Goal: Transaction & Acquisition: Purchase product/service

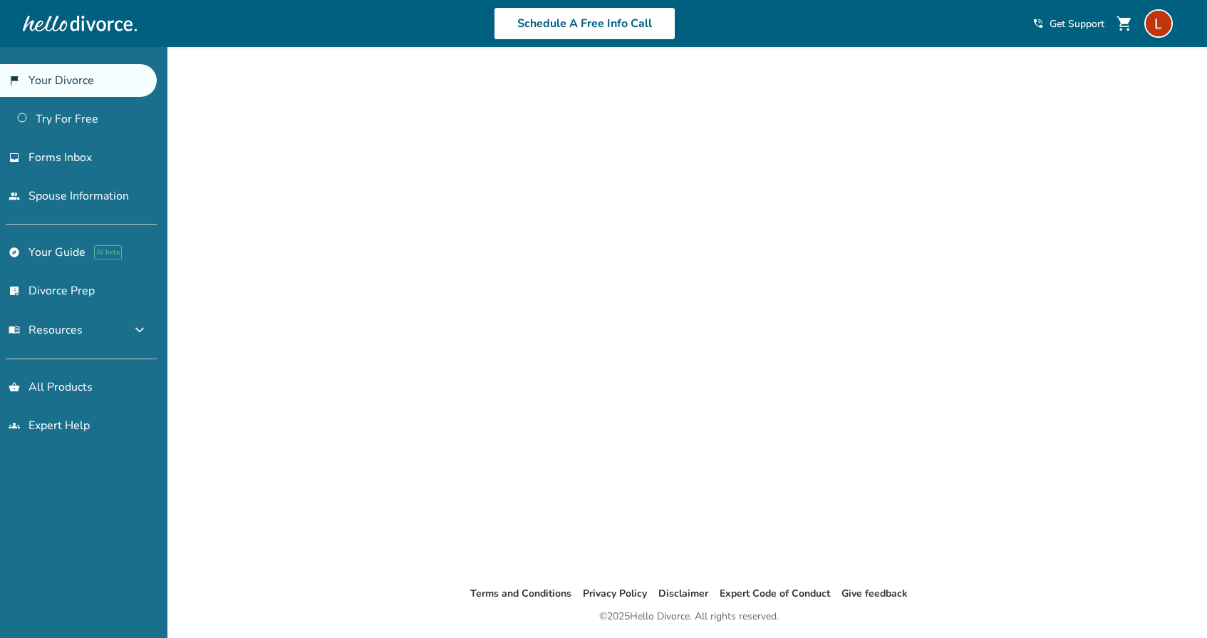
click at [91, 78] on link "flag_2 Your Divorce" at bounding box center [78, 80] width 157 height 33
click at [85, 334] on button "menu_book Resources expand_more" at bounding box center [78, 330] width 157 height 34
click at [60, 331] on span "menu_book Resources" at bounding box center [46, 330] width 74 height 16
click at [51, 160] on span "Forms Inbox" at bounding box center [60, 158] width 63 height 16
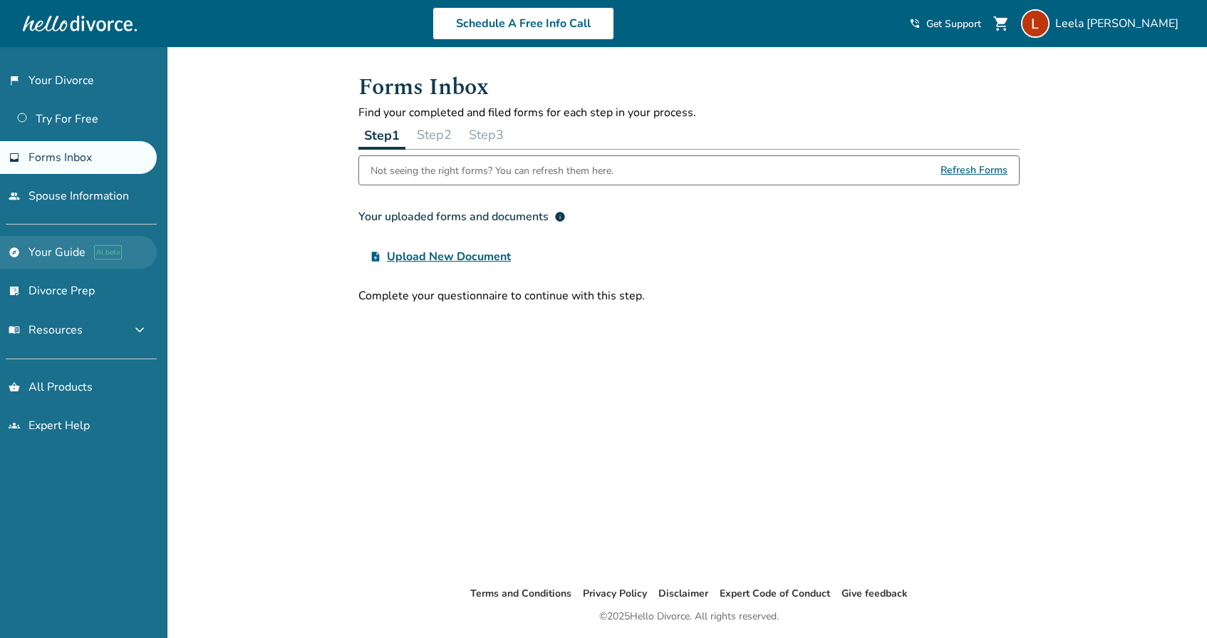
click at [48, 254] on link "explore Your Guide AI beta" at bounding box center [78, 252] width 157 height 33
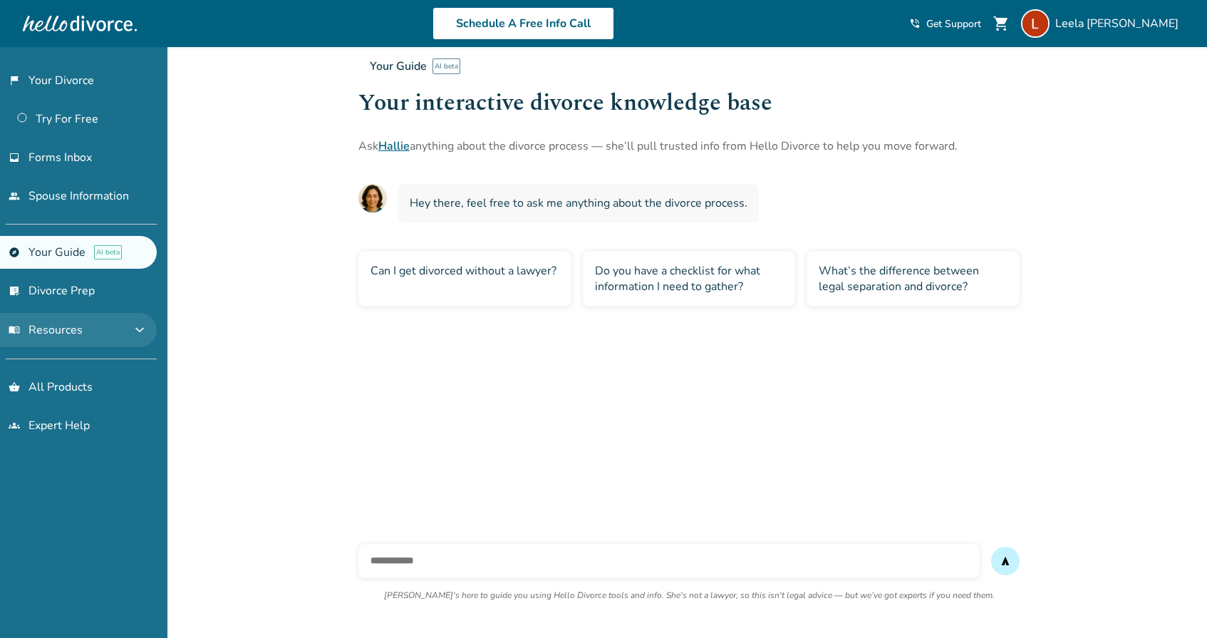
click at [53, 326] on span "menu_book Resources" at bounding box center [46, 330] width 74 height 16
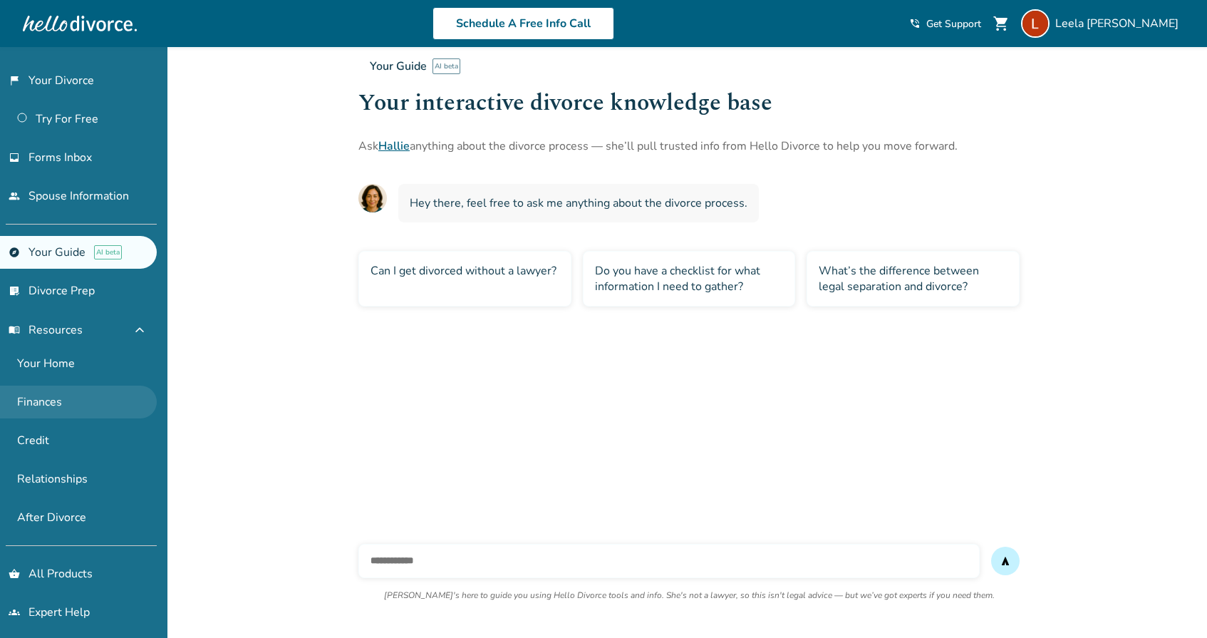
click at [48, 403] on link "Finances" at bounding box center [78, 402] width 157 height 33
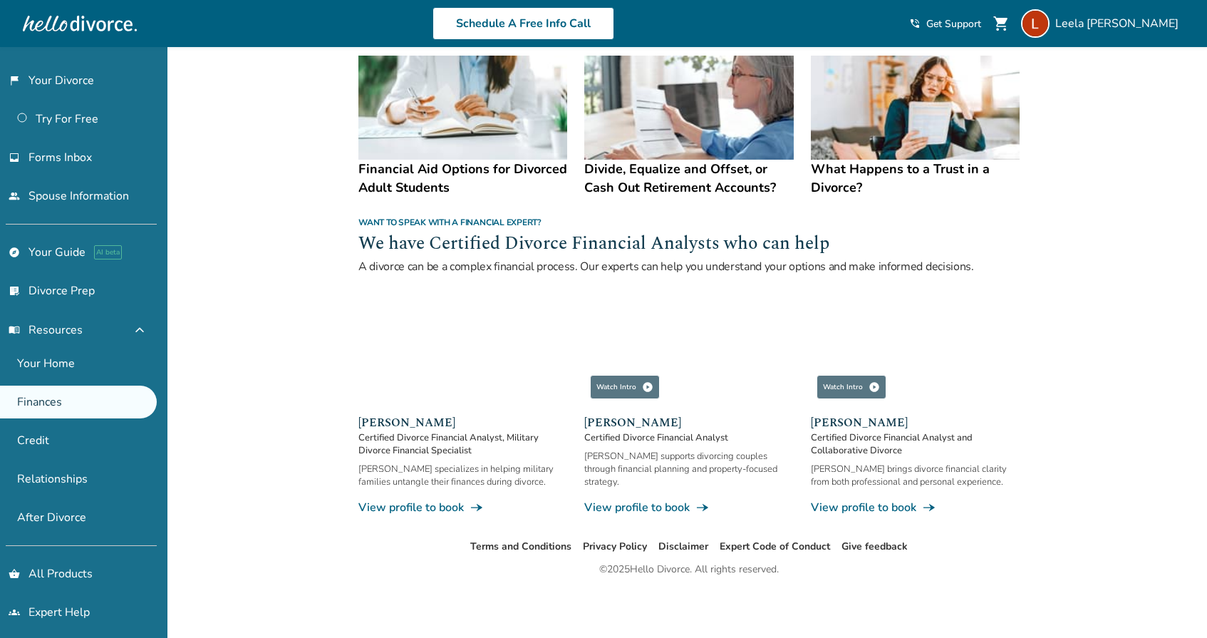
scroll to position [785, 0]
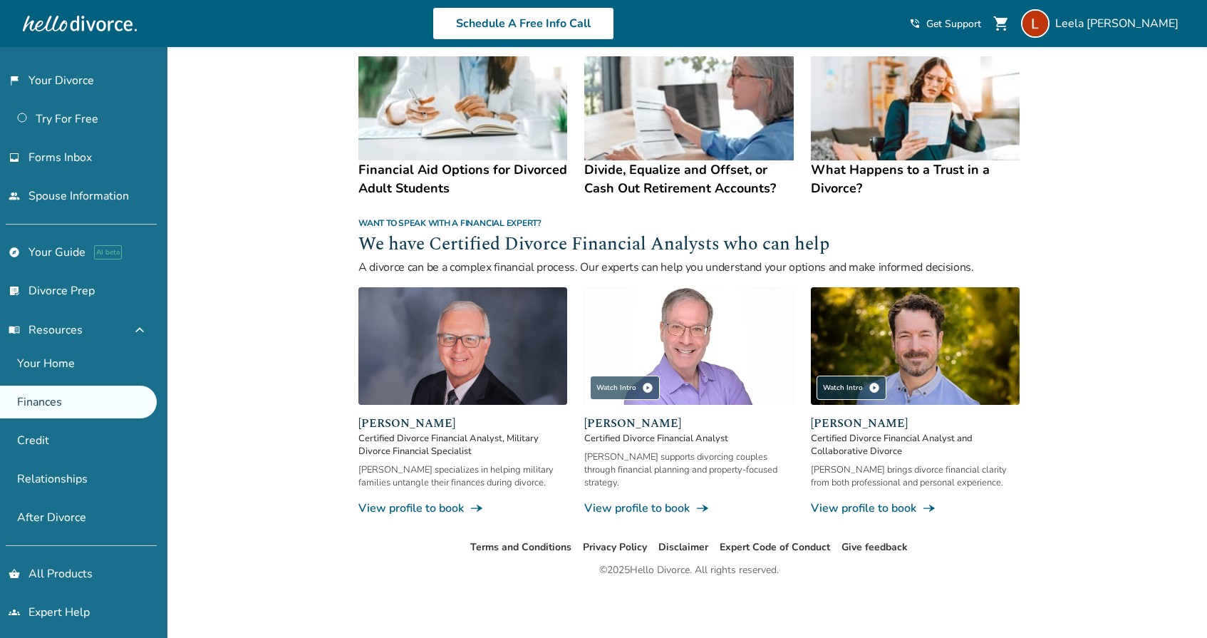
click at [637, 509] on link "View profile to book line_end_arrow_notch" at bounding box center [688, 508] width 209 height 16
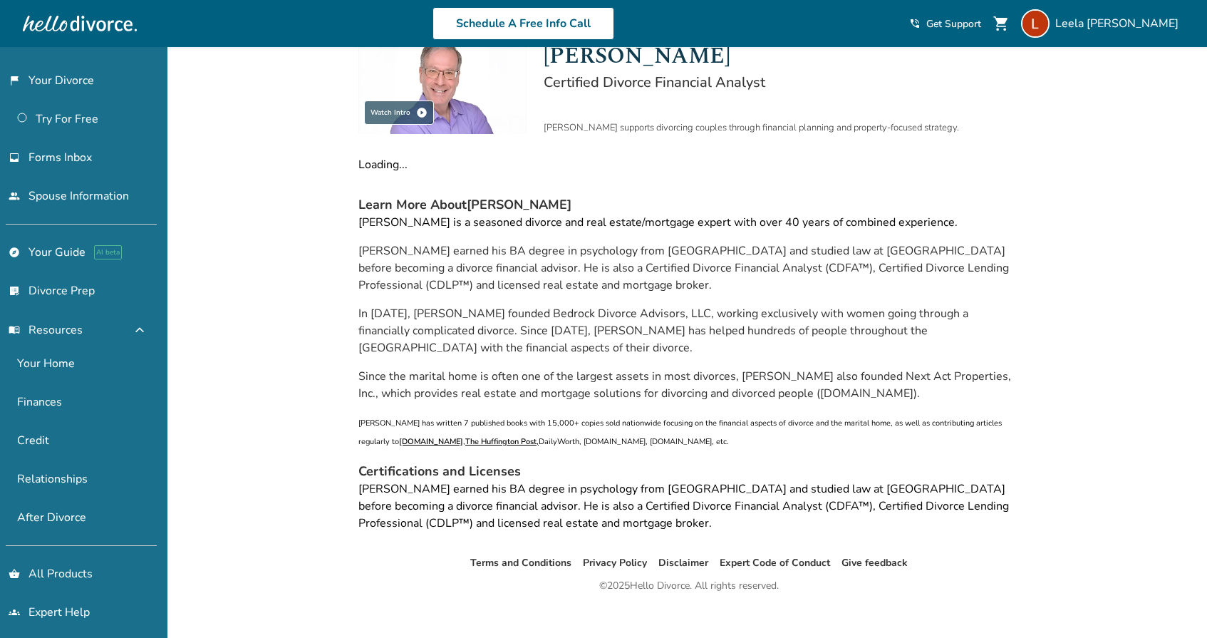
scroll to position [61, 0]
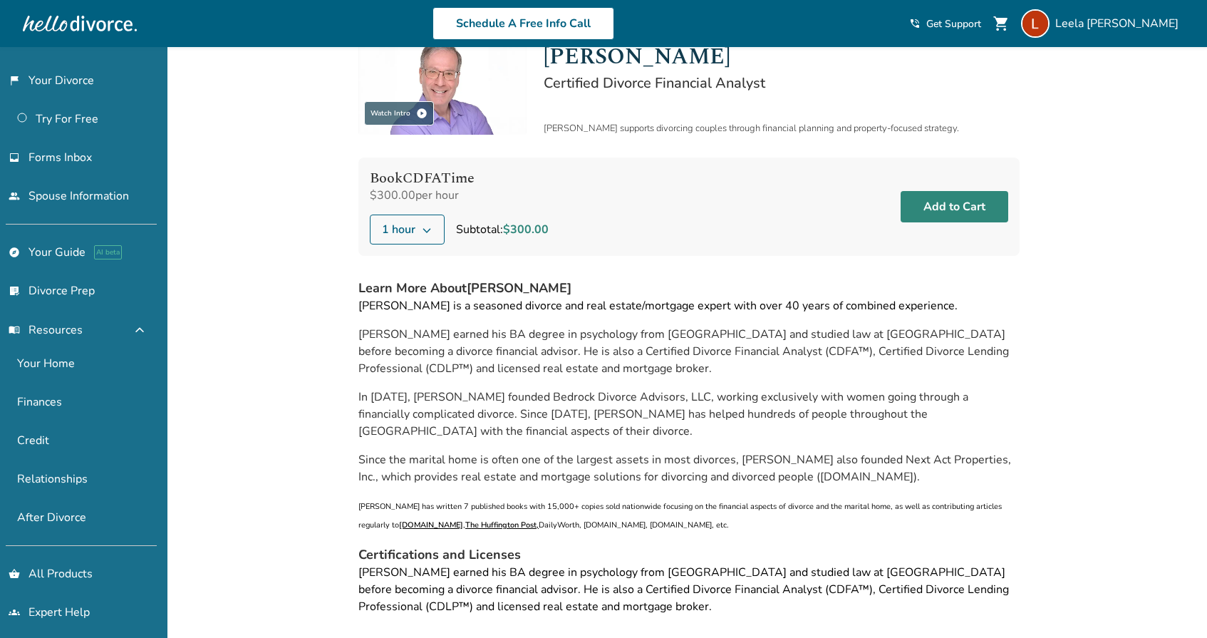
click at [925, 211] on button "Add to Cart" at bounding box center [955, 206] width 108 height 31
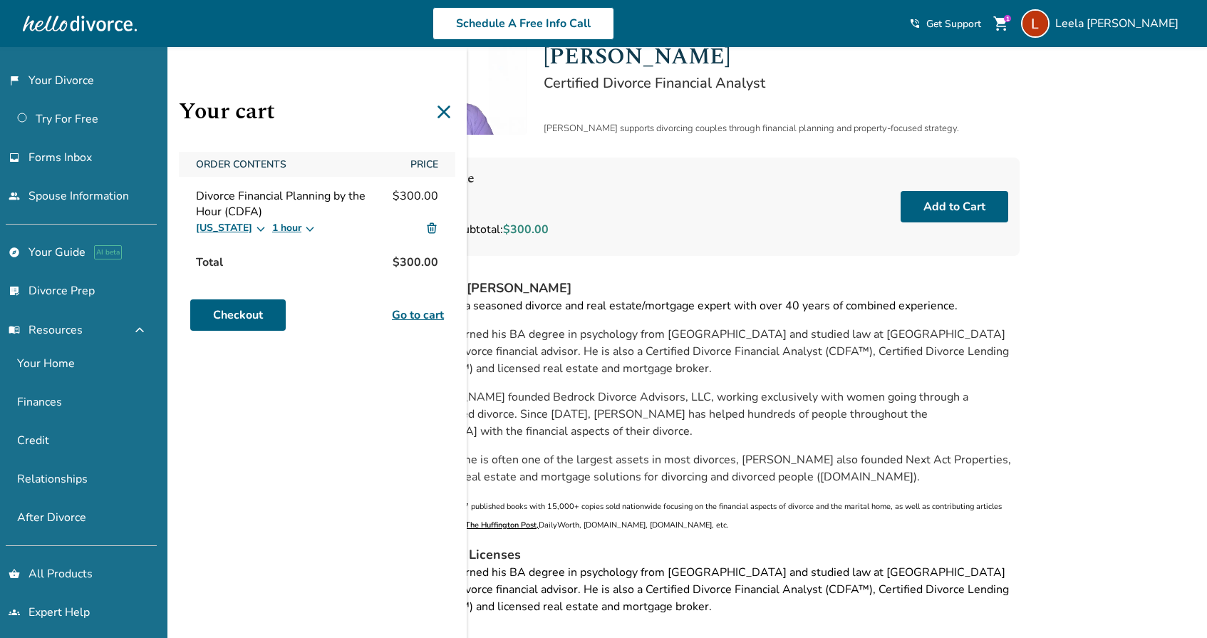
click at [409, 315] on link "Go to cart" at bounding box center [418, 314] width 52 height 17
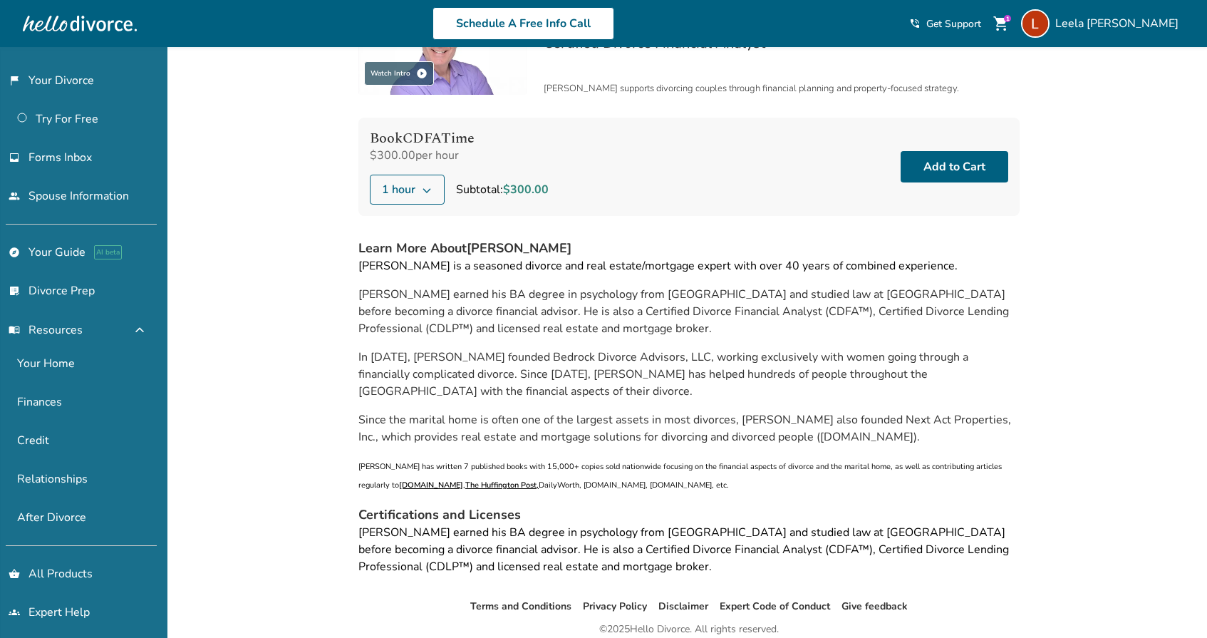
scroll to position [101, 0]
click at [959, 165] on button "Add to Cart" at bounding box center [955, 165] width 108 height 31
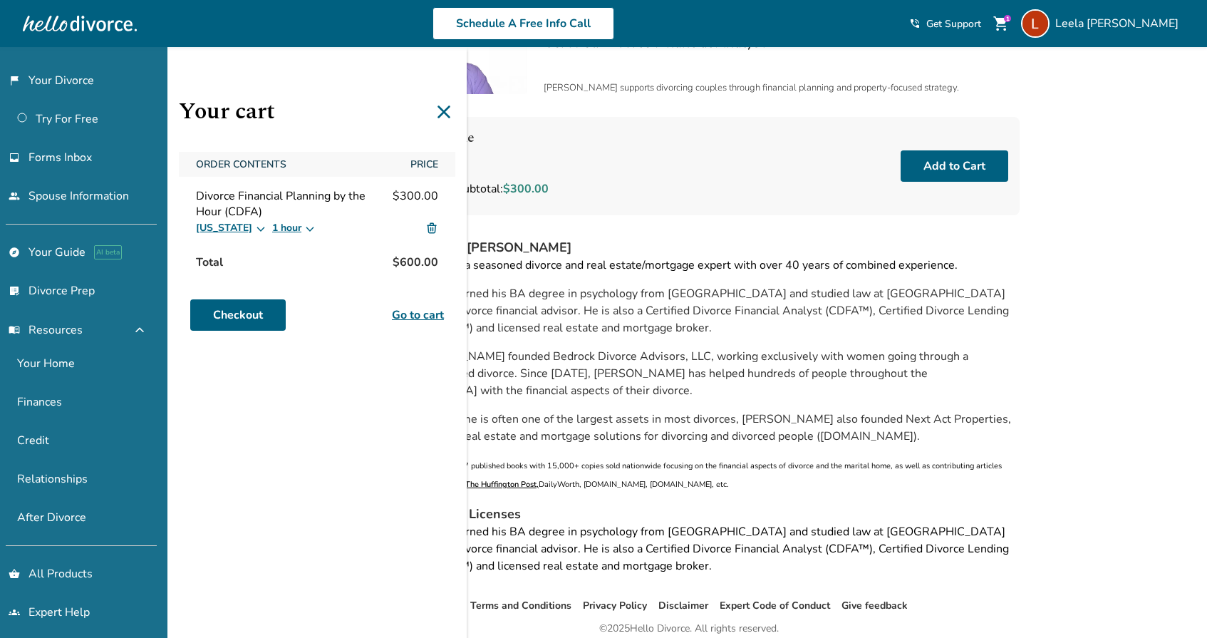
click at [431, 228] on img at bounding box center [432, 228] width 13 height 13
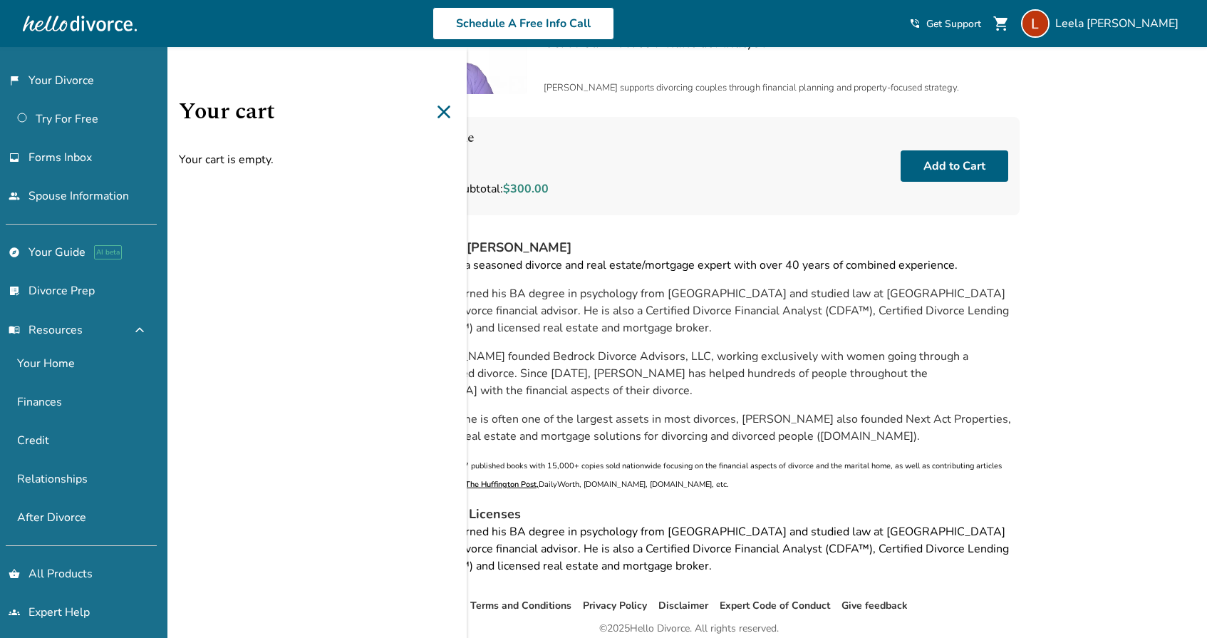
click at [1033, 222] on div "Added to cart Expert Help / Jeff Landers Watch Intro play_circle Jeff Landers C…" at bounding box center [603, 321] width 1207 height 751
click at [440, 113] on icon at bounding box center [444, 112] width 23 height 23
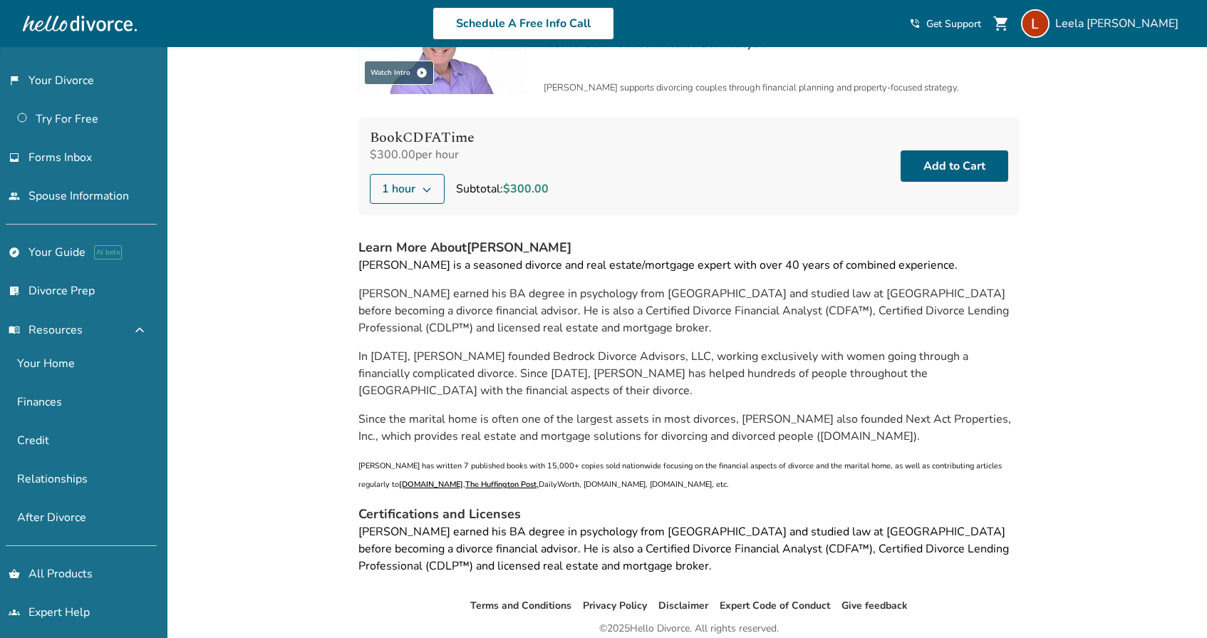
click at [1010, 28] on span "shopping_cart" at bounding box center [1001, 23] width 17 height 17
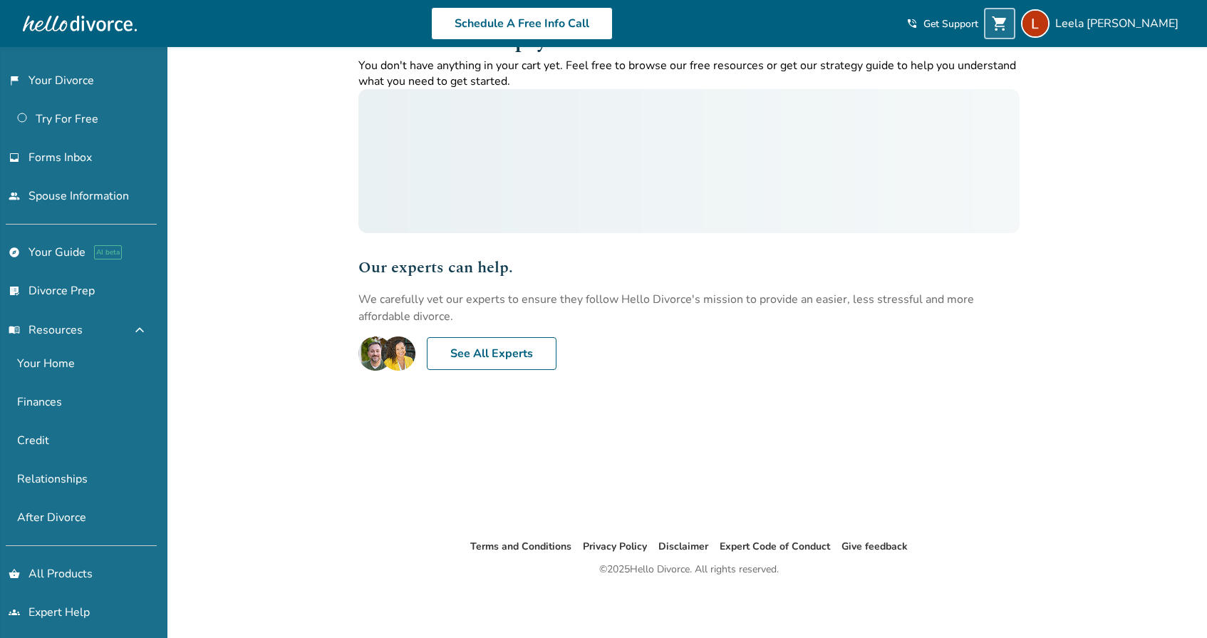
scroll to position [47, 0]
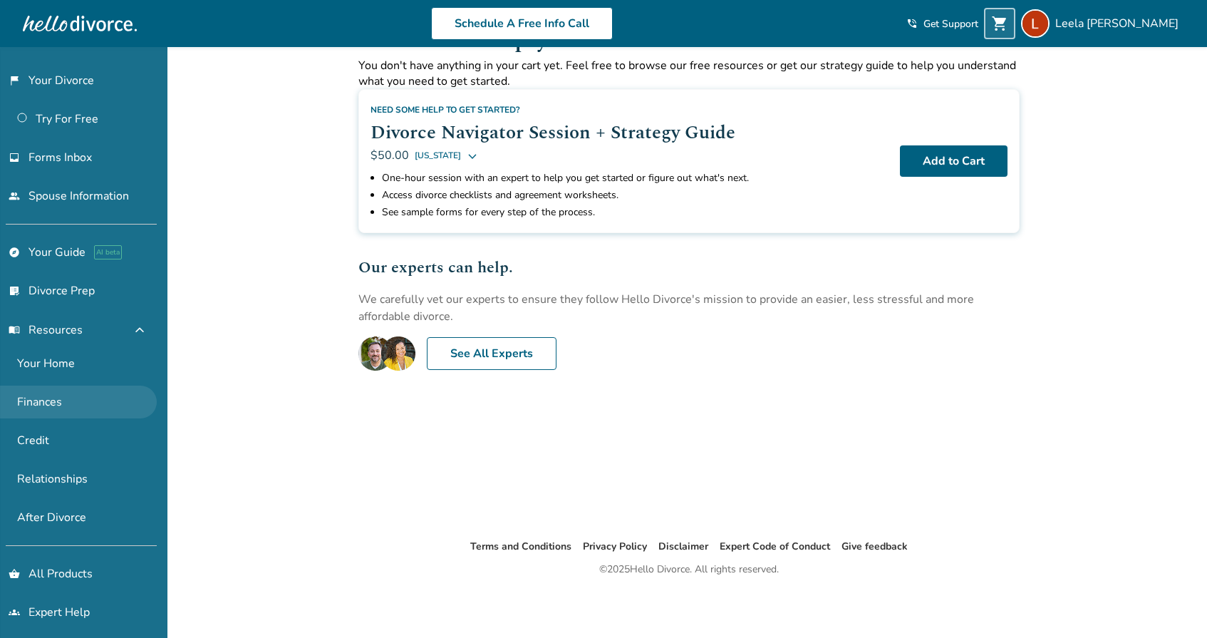
click at [64, 395] on link "Finances" at bounding box center [78, 402] width 157 height 33
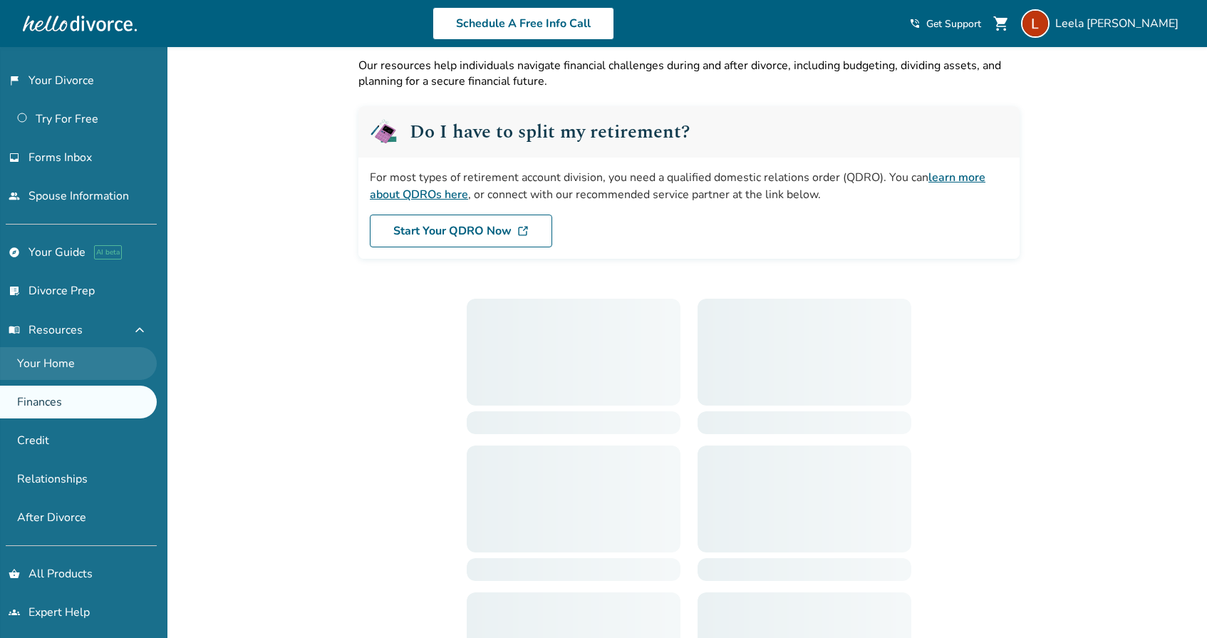
click at [57, 363] on link "Your Home" at bounding box center [78, 363] width 157 height 33
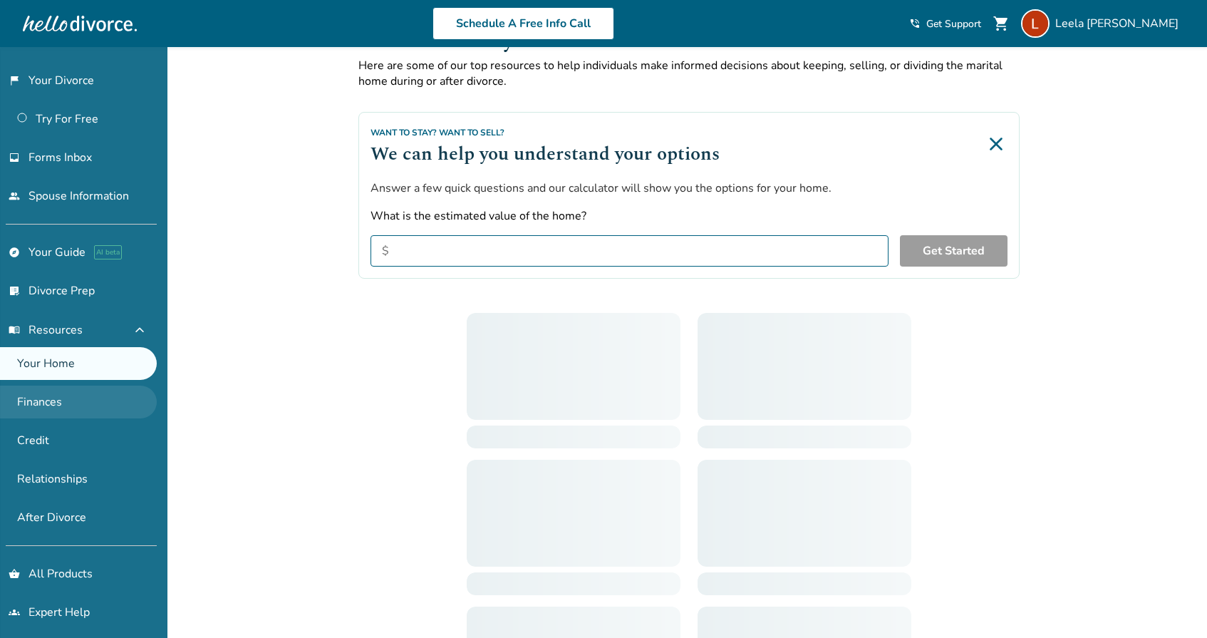
click at [56, 396] on link "Finances" at bounding box center [78, 402] width 157 height 33
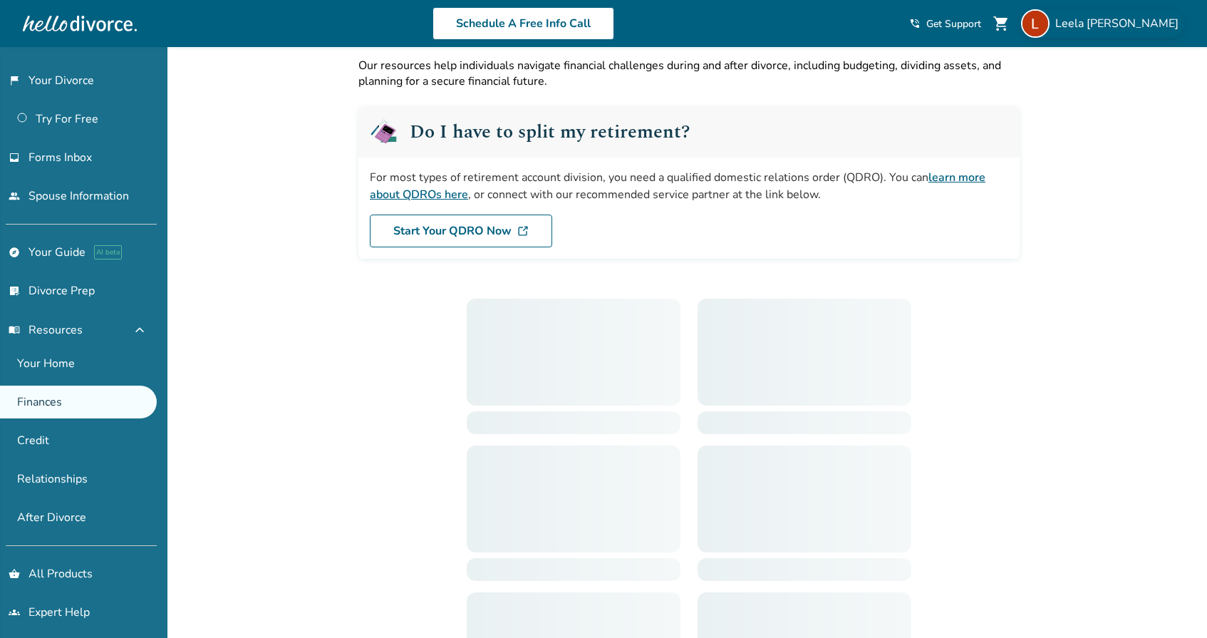
click at [1112, 24] on span "Leela Mcelvogue" at bounding box center [1120, 24] width 129 height 16
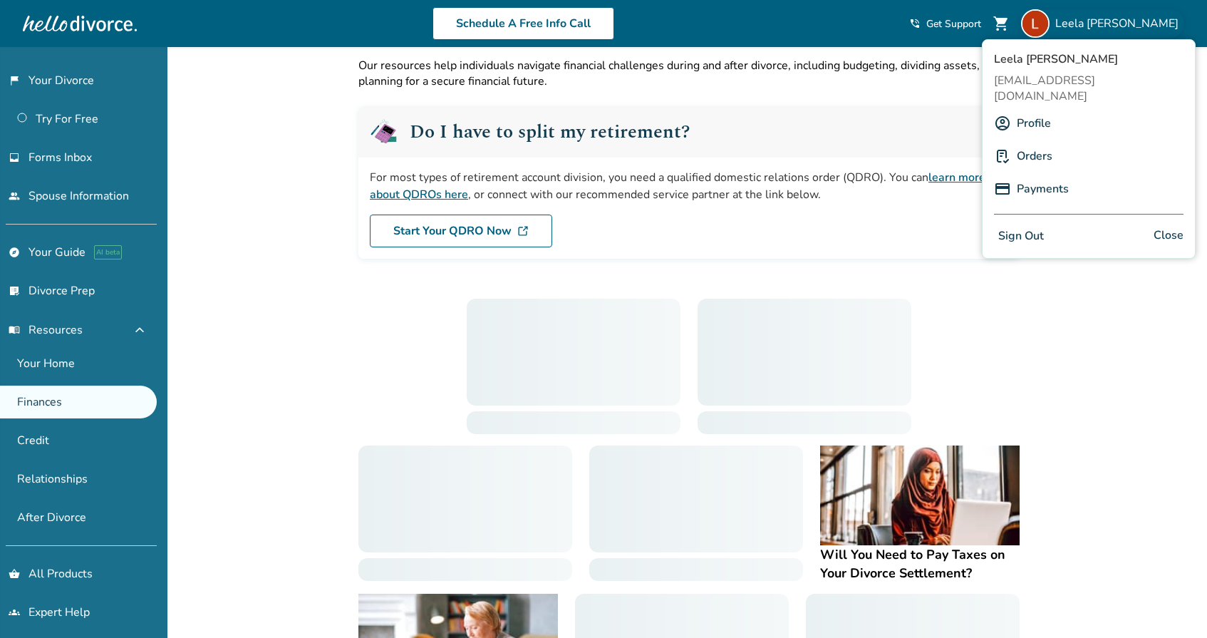
click at [1026, 110] on link "Profile" at bounding box center [1034, 123] width 34 height 27
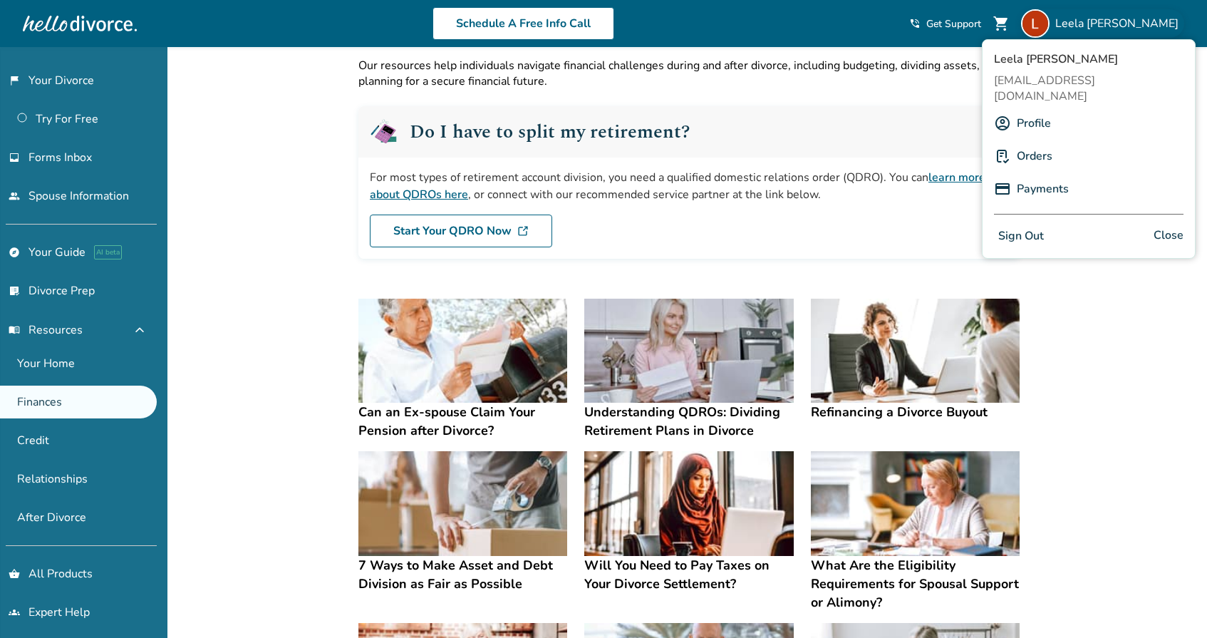
click at [1026, 110] on link "Profile" at bounding box center [1034, 123] width 34 height 27
click at [1045, 110] on link "Profile" at bounding box center [1034, 123] width 34 height 27
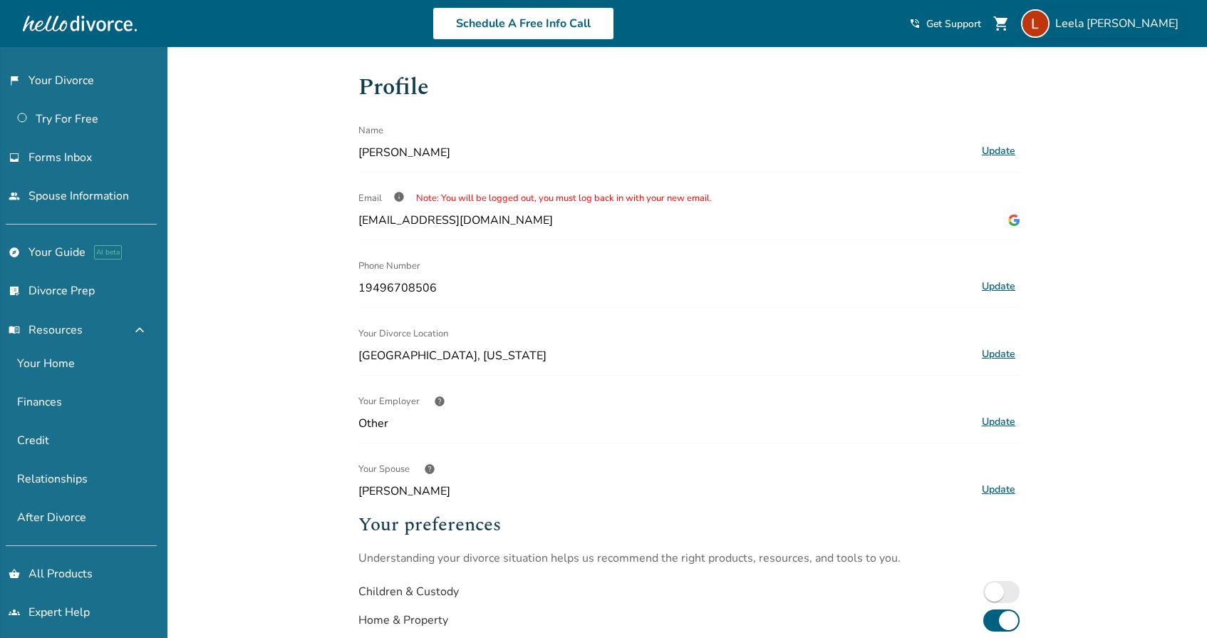
click at [1153, 21] on span "Leela Mcelvogue" at bounding box center [1120, 24] width 129 height 16
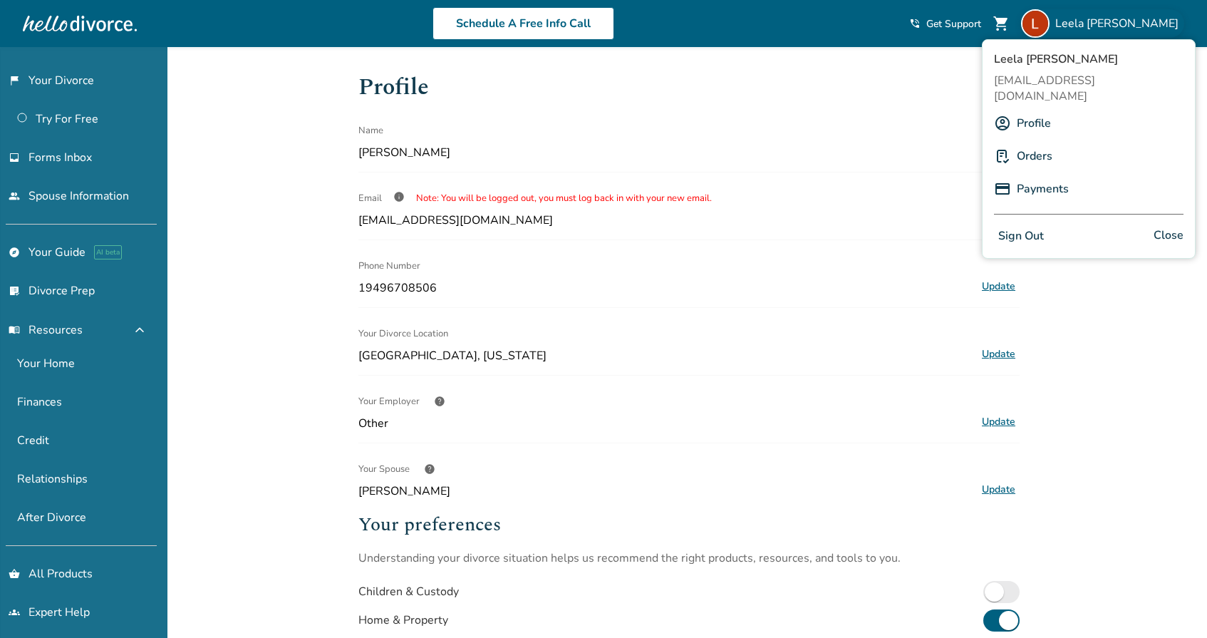
click at [1047, 175] on link "Payments" at bounding box center [1043, 188] width 52 height 27
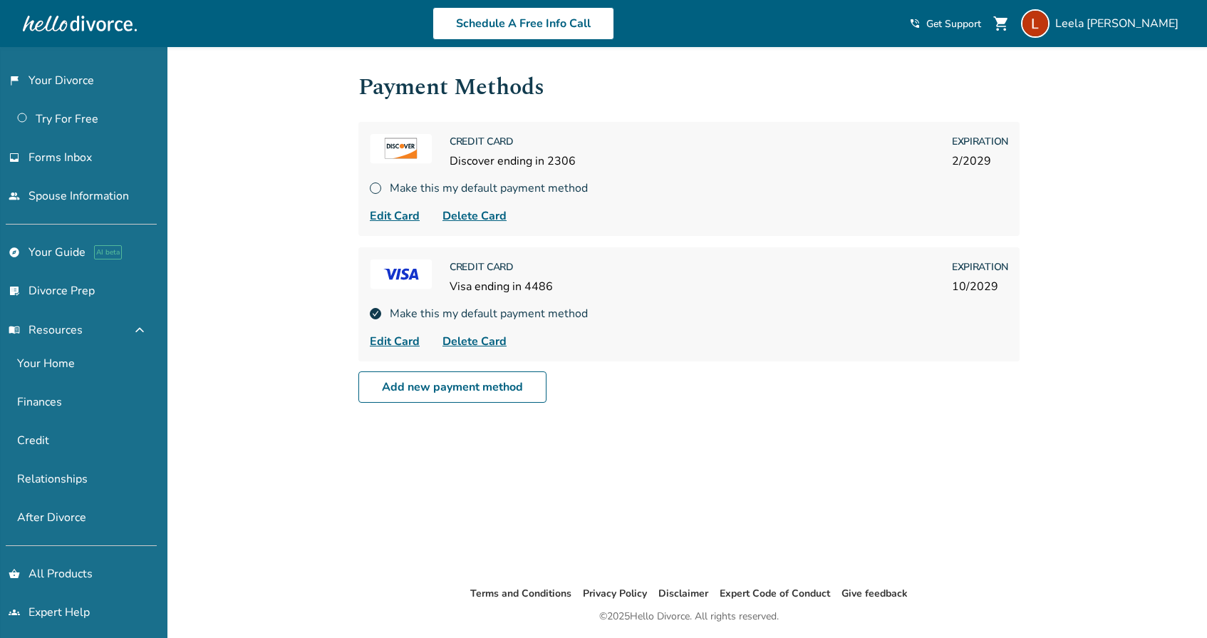
click at [372, 188] on img at bounding box center [375, 187] width 11 height 11
click at [377, 187] on img at bounding box center [375, 187] width 11 height 11
click at [83, 401] on link "Finances" at bounding box center [78, 402] width 157 height 33
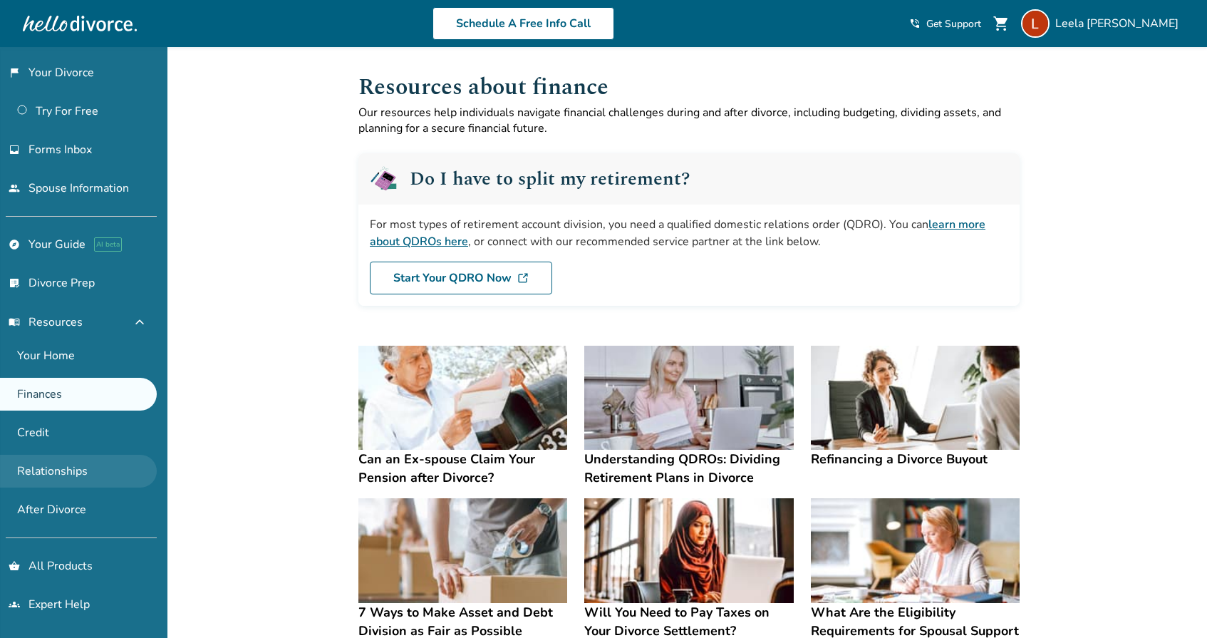
scroll to position [8, 0]
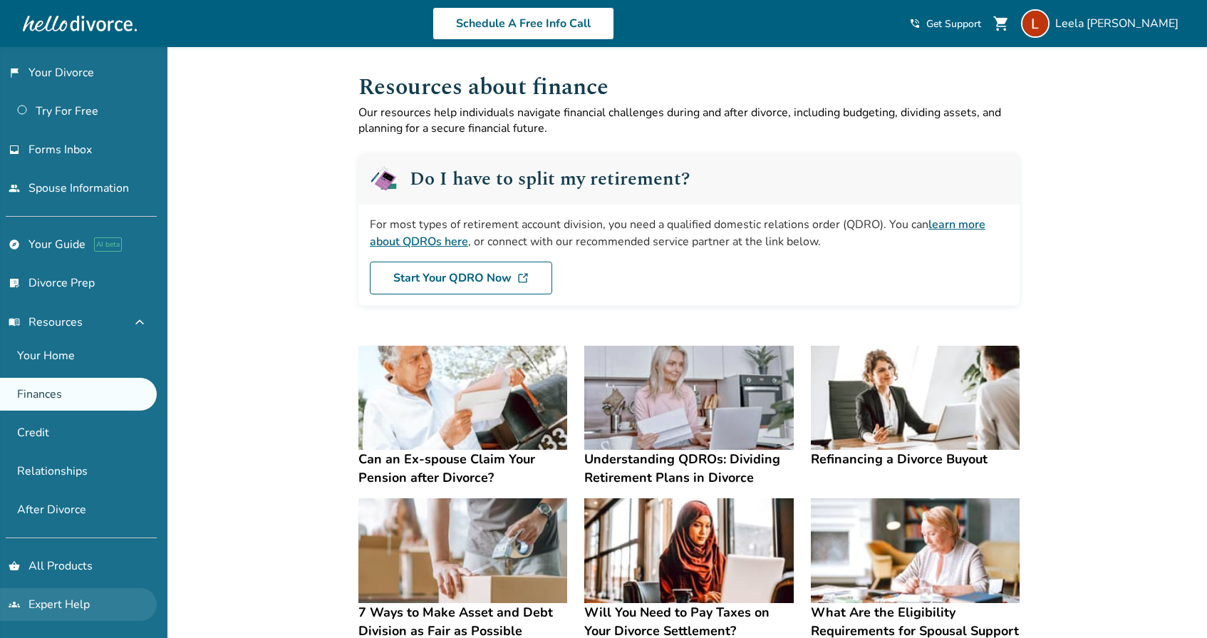
click at [74, 601] on link "groups Expert Help" at bounding box center [78, 604] width 157 height 33
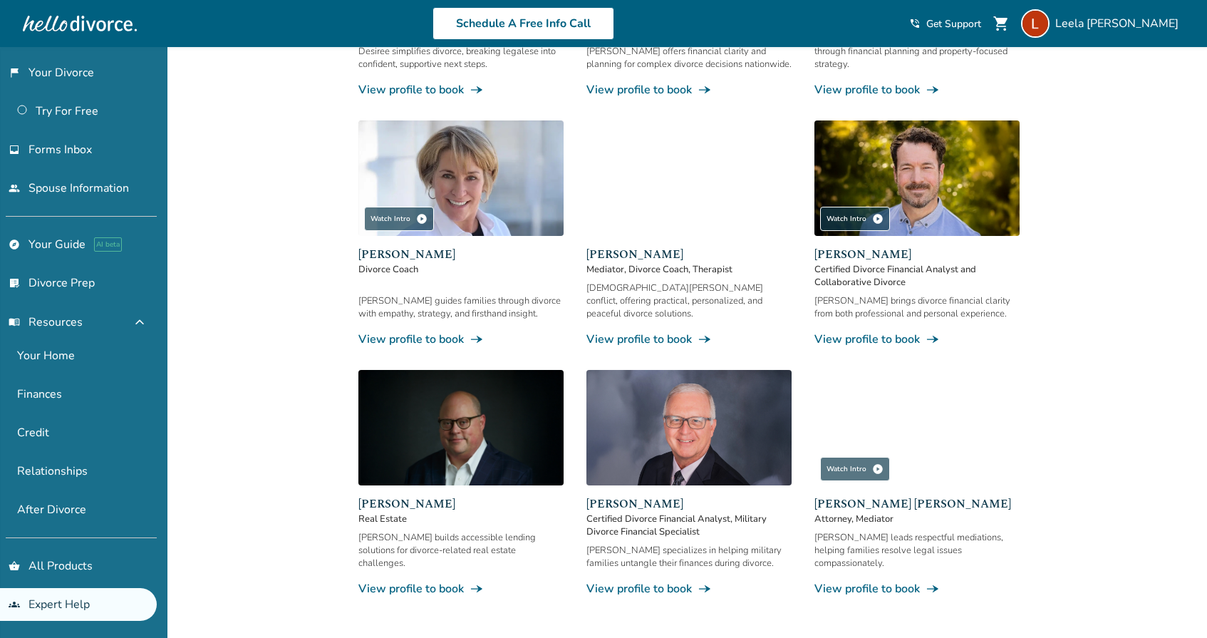
scroll to position [376, 0]
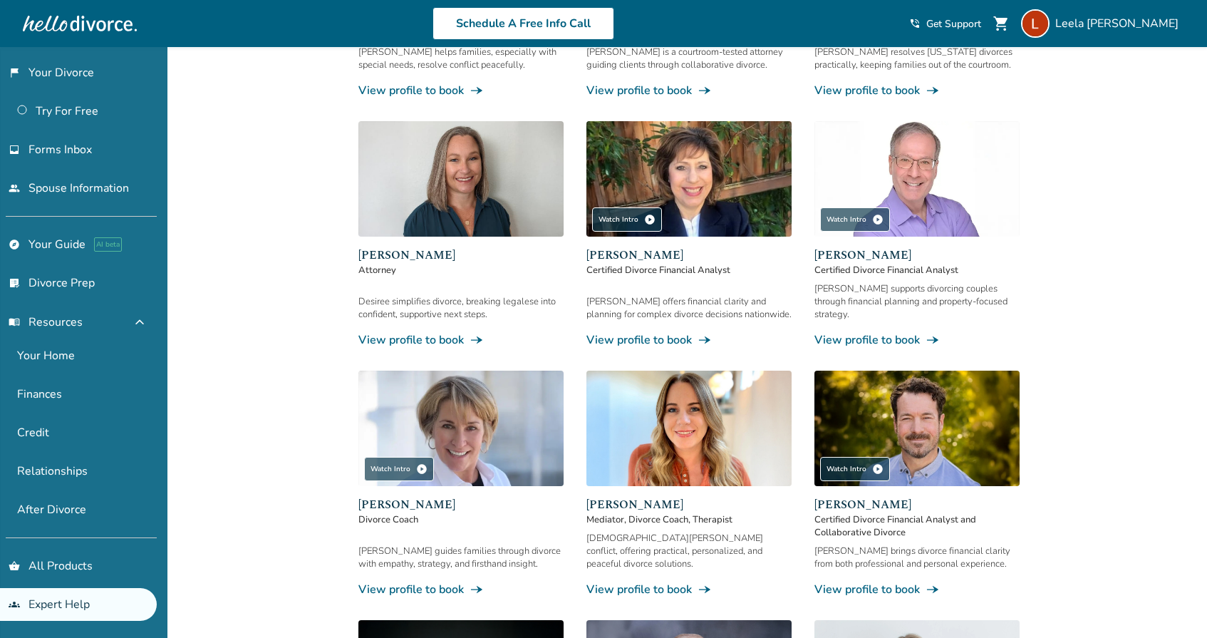
click at [875, 332] on link "View profile to book line_end_arrow_notch" at bounding box center [917, 340] width 205 height 16
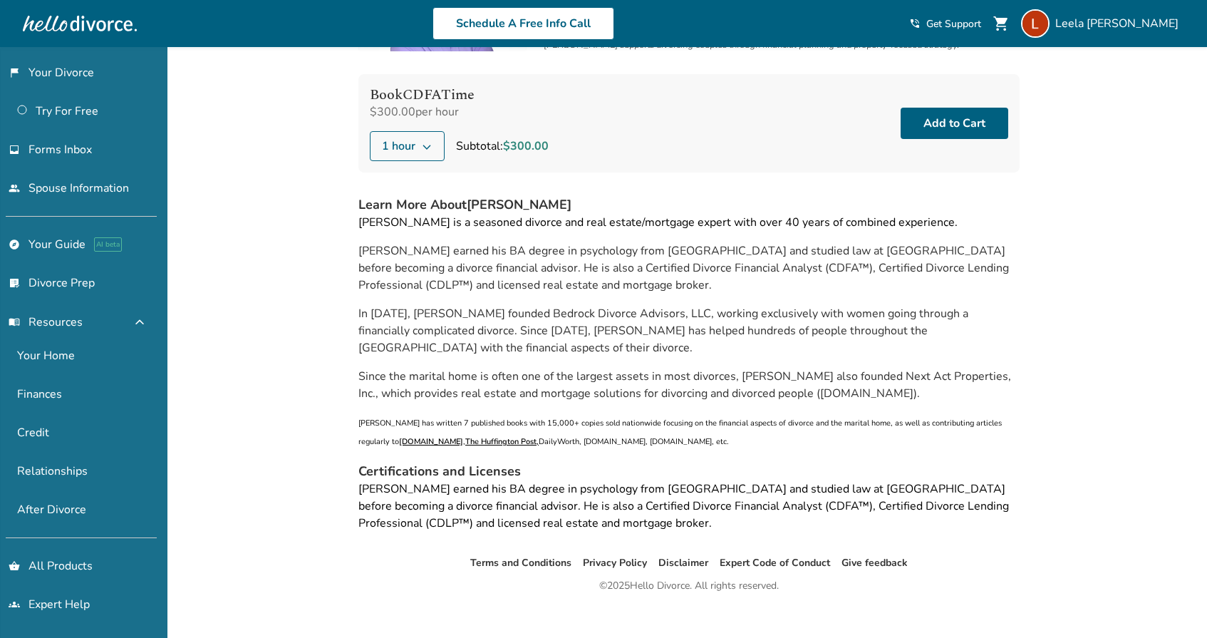
scroll to position [143, 0]
click at [946, 127] on button "Add to Cart" at bounding box center [955, 123] width 108 height 31
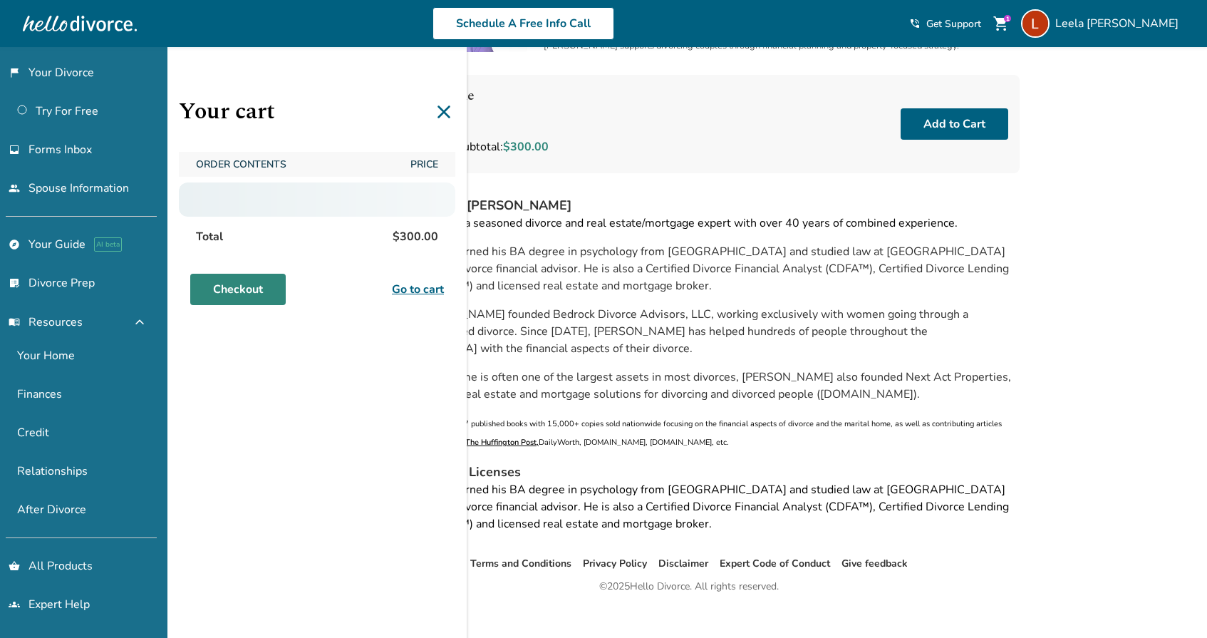
click at [235, 295] on div "Your cart Order Contents Price Total $300.00 Checkout Go to cart" at bounding box center [317, 366] width 299 height 638
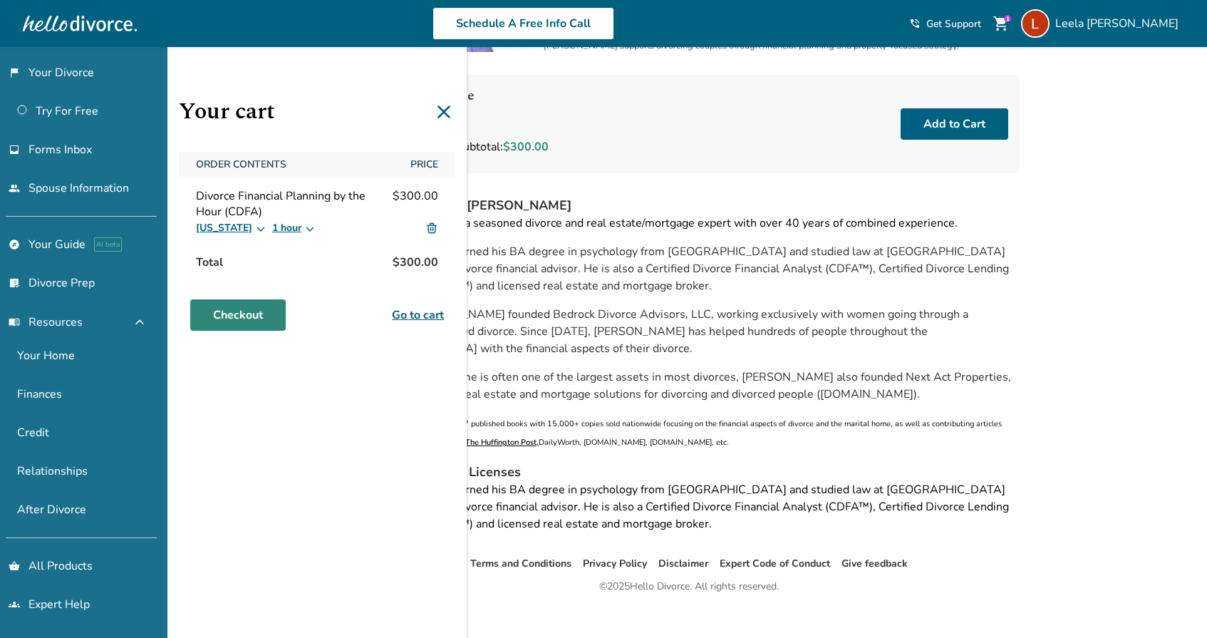
click at [239, 321] on link "Checkout" at bounding box center [238, 314] width 96 height 31
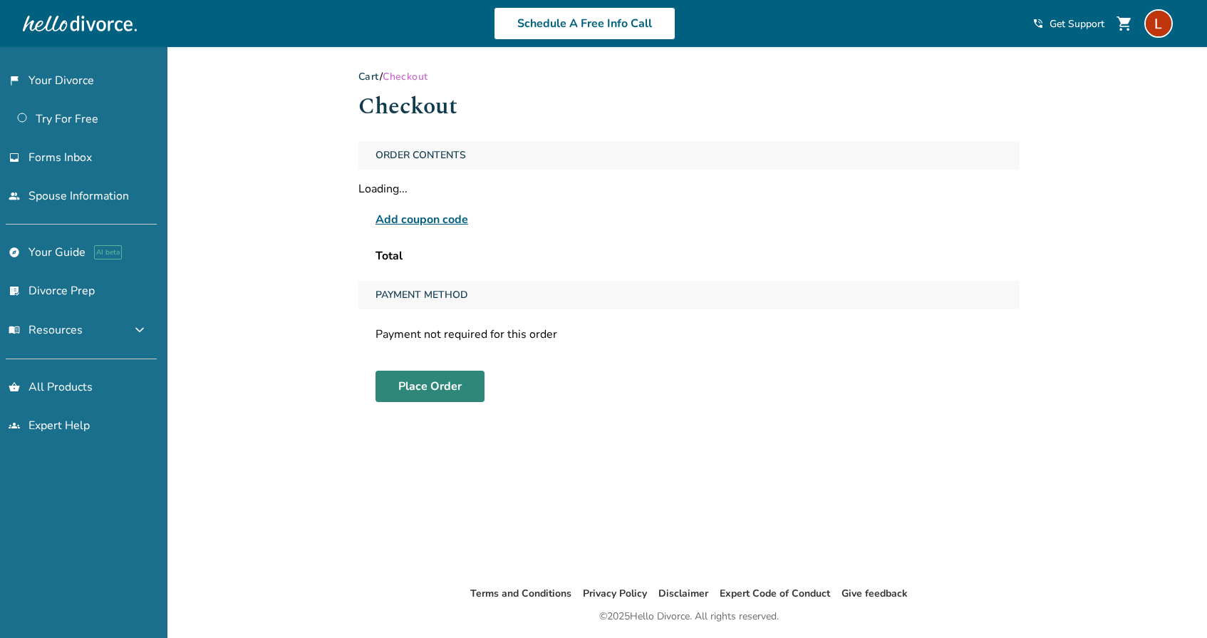
click at [422, 383] on button "Place Order" at bounding box center [430, 386] width 109 height 31
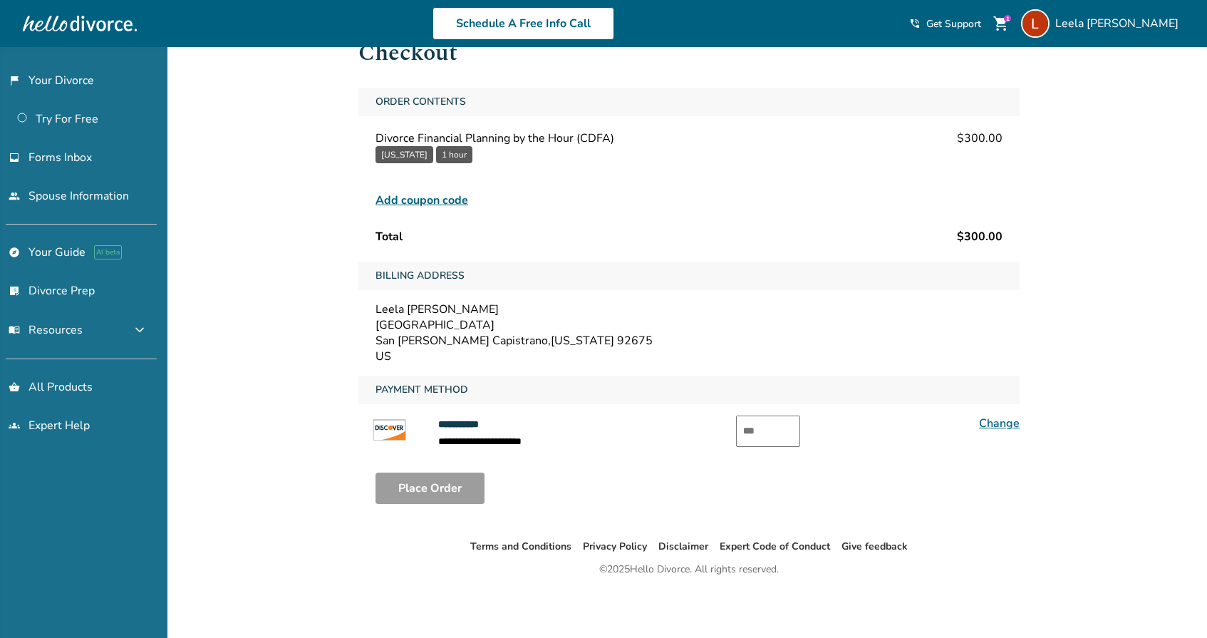
scroll to position [53, 0]
click at [771, 436] on input "text" at bounding box center [768, 431] width 64 height 31
type input "***"
click at [438, 492] on button "Place Order" at bounding box center [430, 488] width 109 height 31
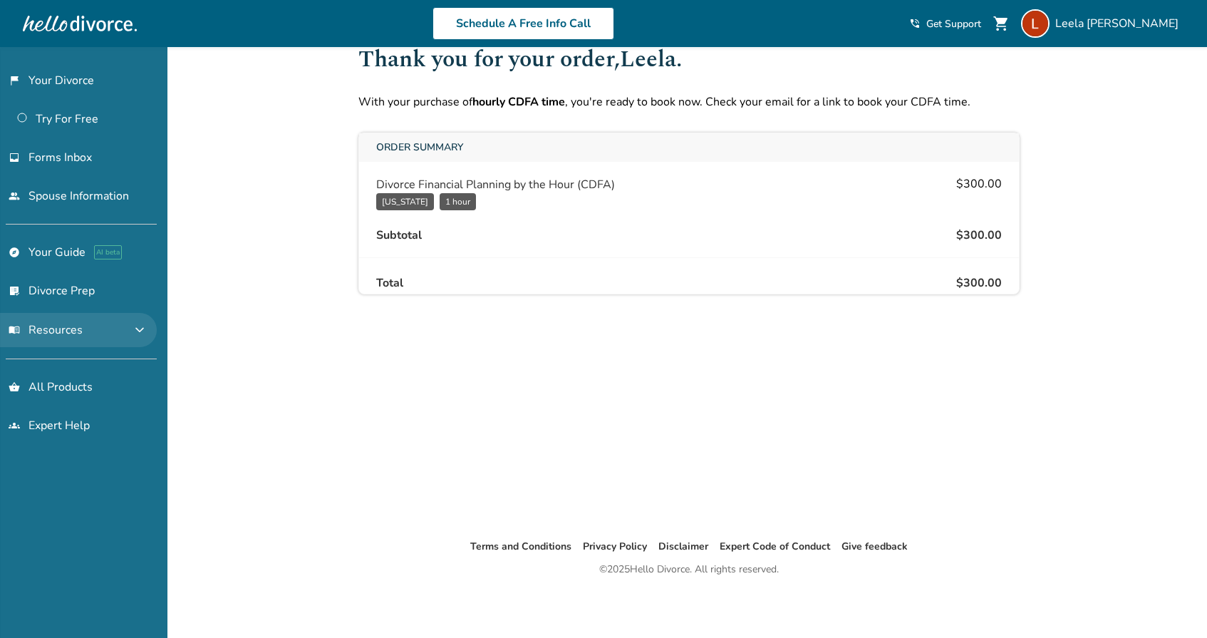
click at [61, 331] on span "menu_book Resources" at bounding box center [46, 330] width 74 height 16
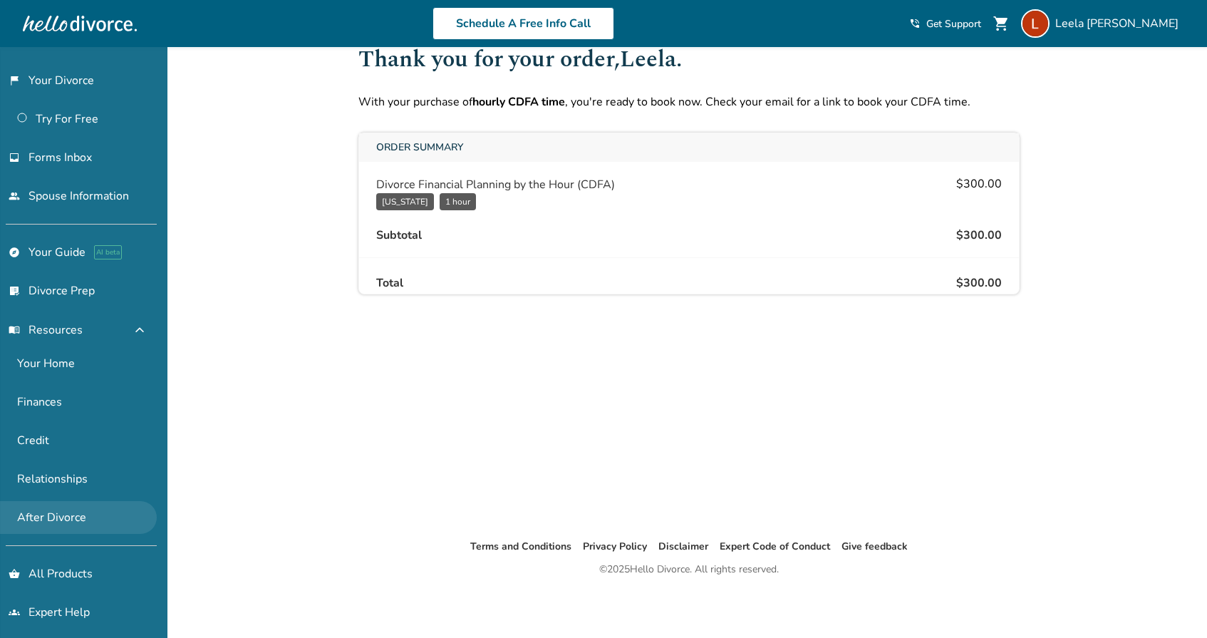
click at [73, 519] on link "After Divorce" at bounding box center [78, 517] width 157 height 33
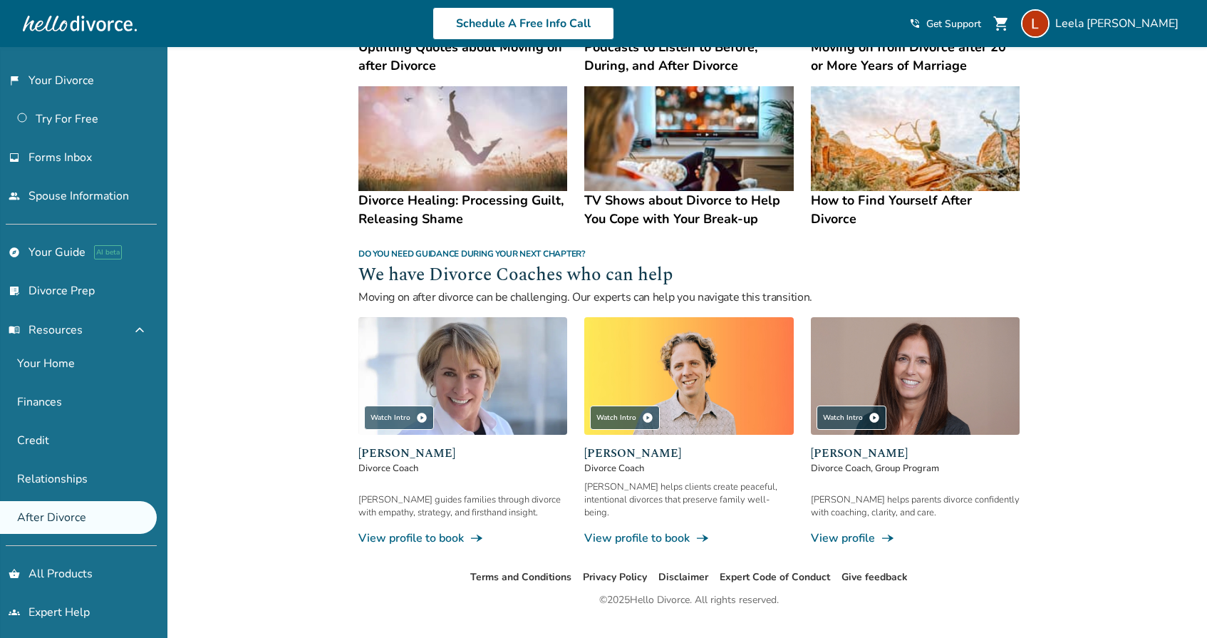
scroll to position [1113, 0]
click at [48, 398] on link "Finances" at bounding box center [78, 402] width 157 height 33
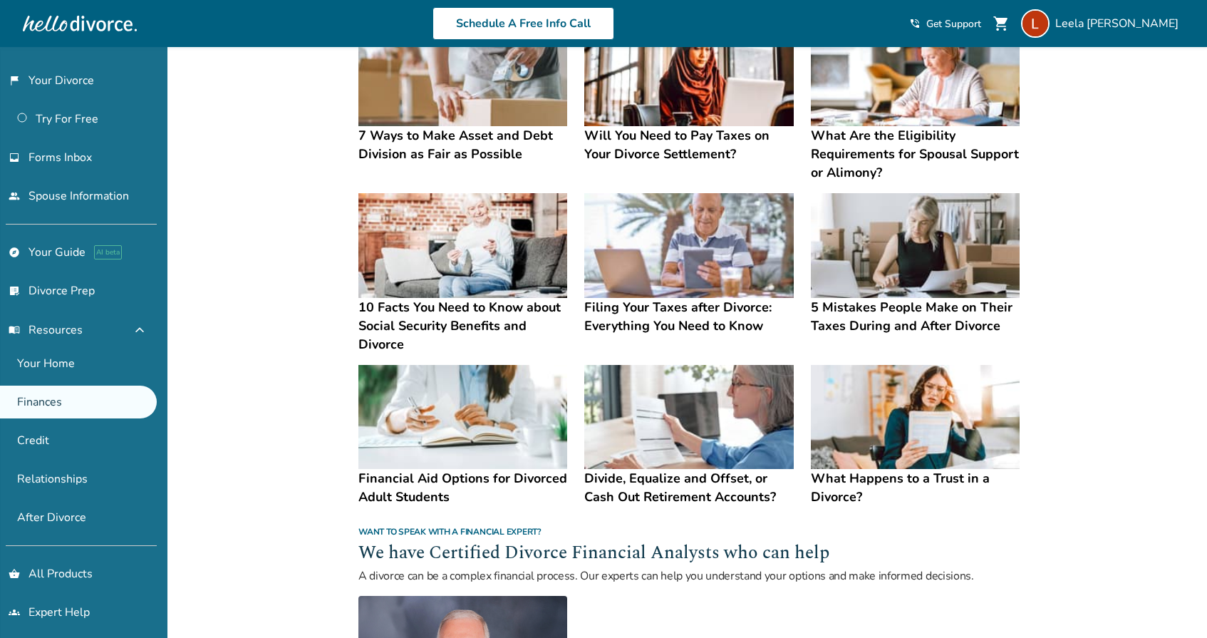
scroll to position [481, 0]
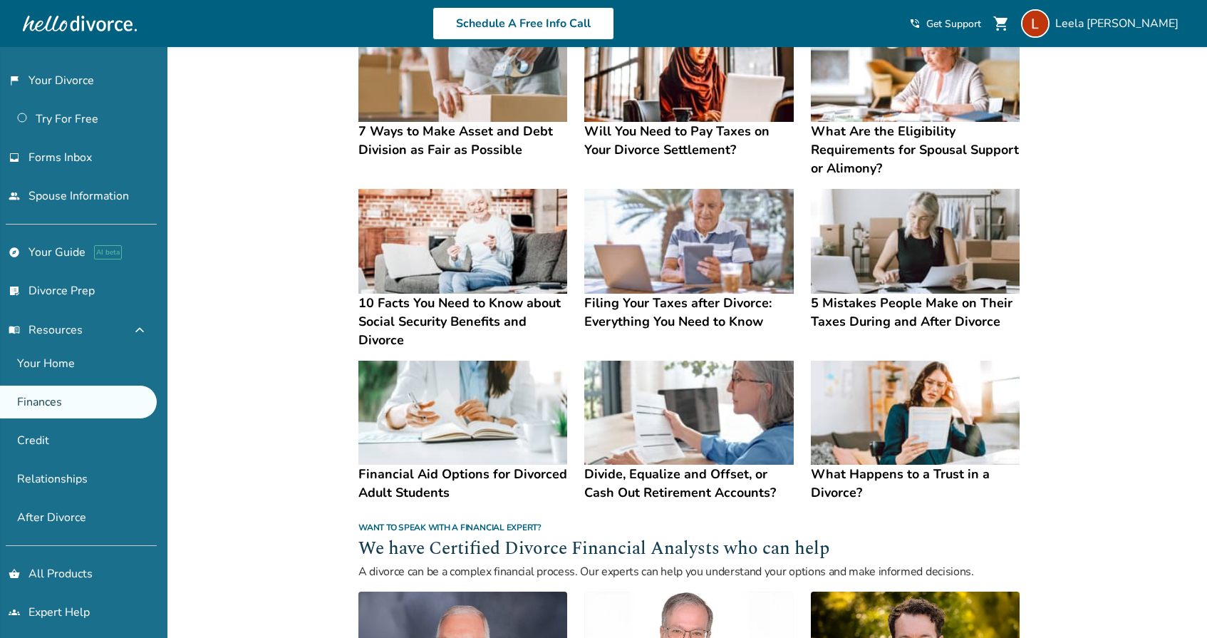
click at [496, 477] on h4 "Financial Aid Options for Divorced Adult Students" at bounding box center [463, 483] width 209 height 37
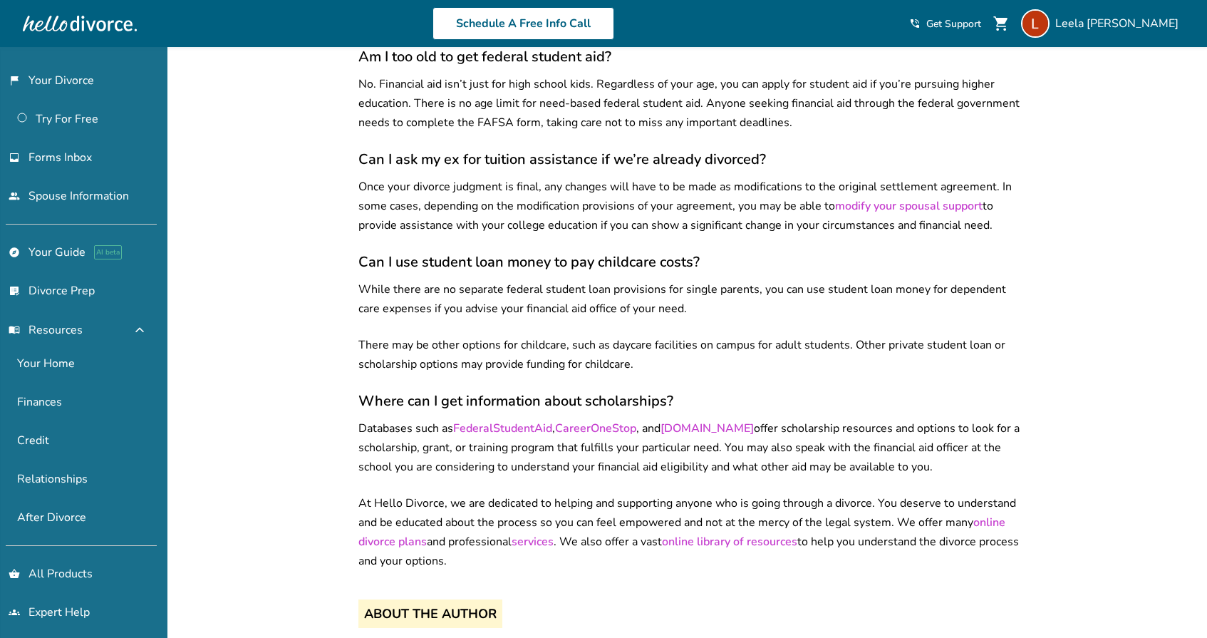
scroll to position [1658, 0]
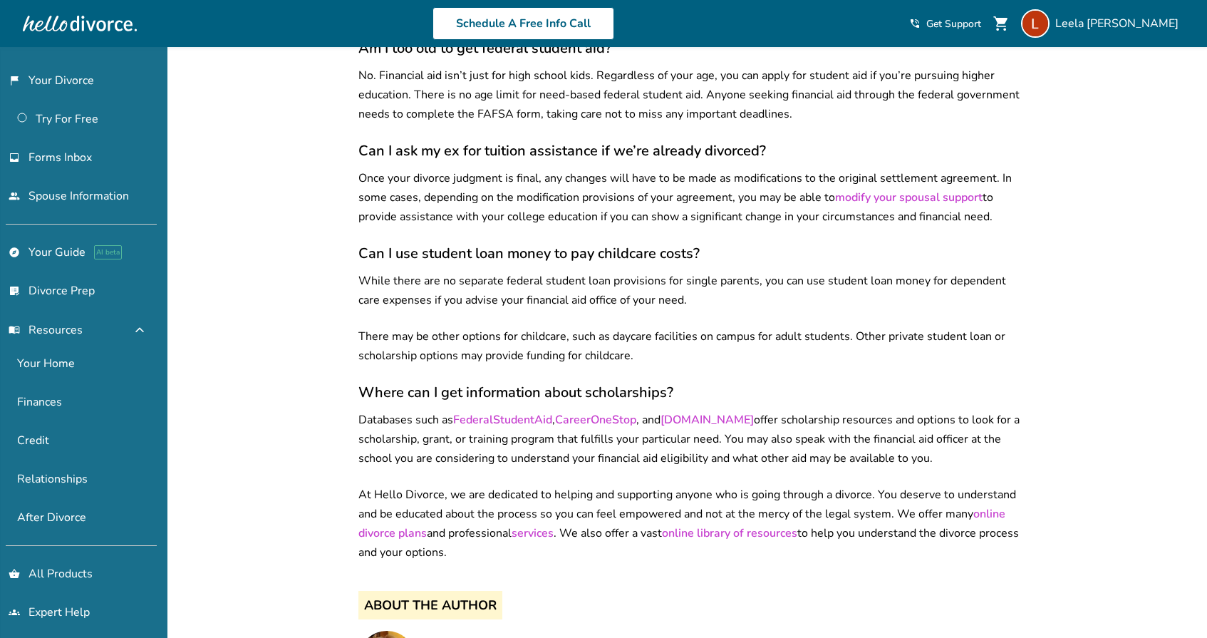
click at [602, 412] on link "CareerOneStop" at bounding box center [595, 420] width 81 height 16
click at [730, 412] on link "[DOMAIN_NAME]" at bounding box center [707, 420] width 93 height 16
